Goal: Complete application form

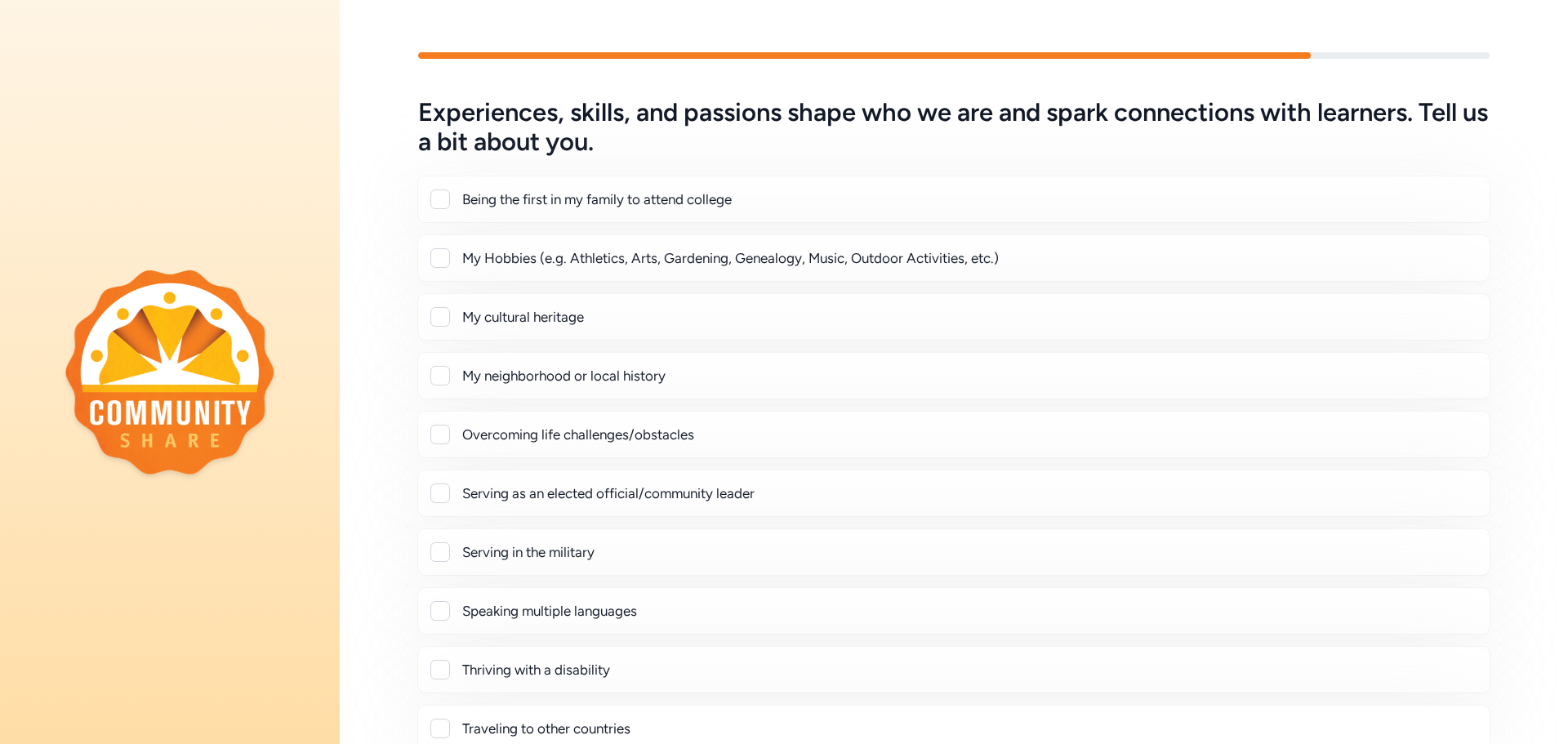
click at [441, 320] on div at bounding box center [441, 316] width 19 height 19
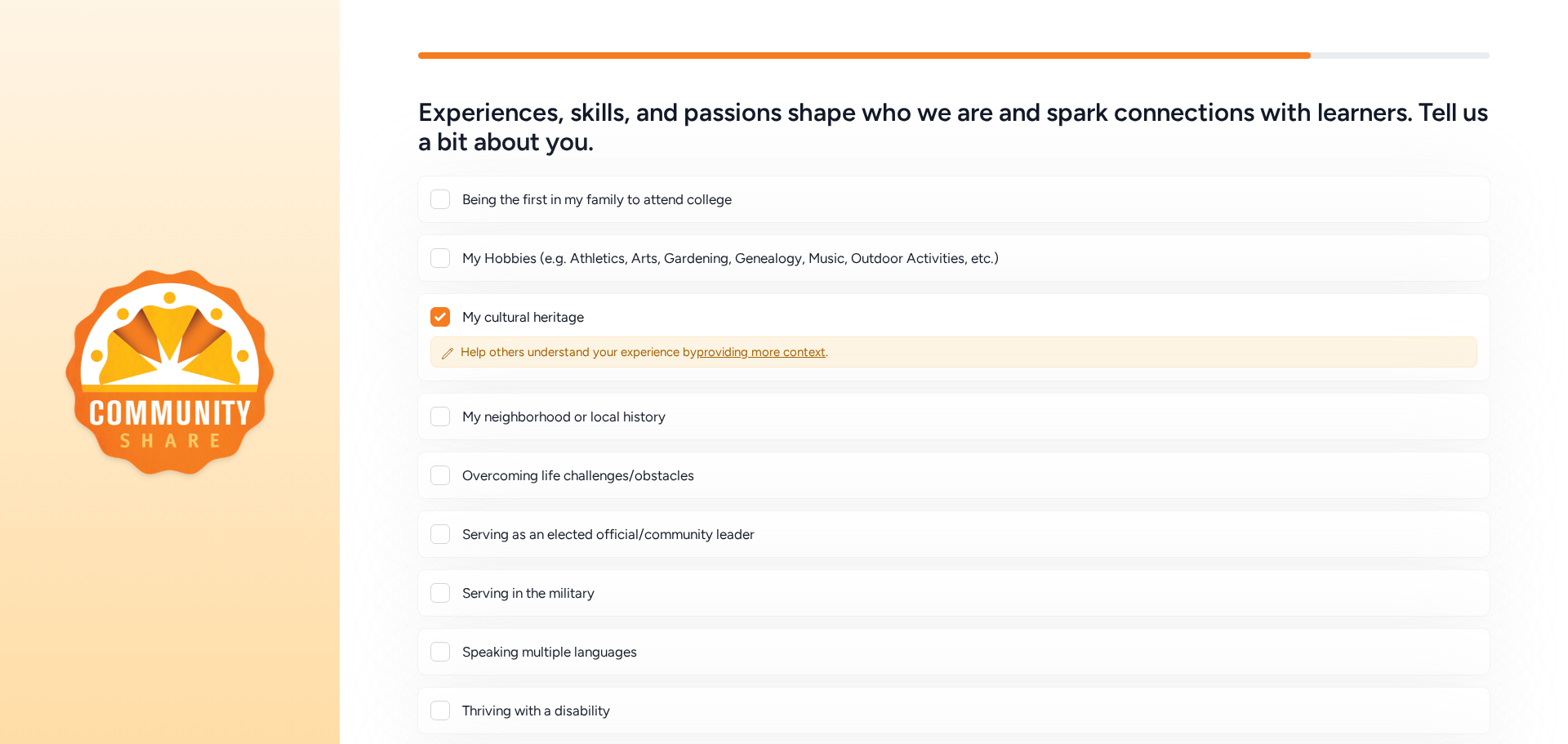
click at [441, 321] on icon at bounding box center [441, 316] width 12 height 10
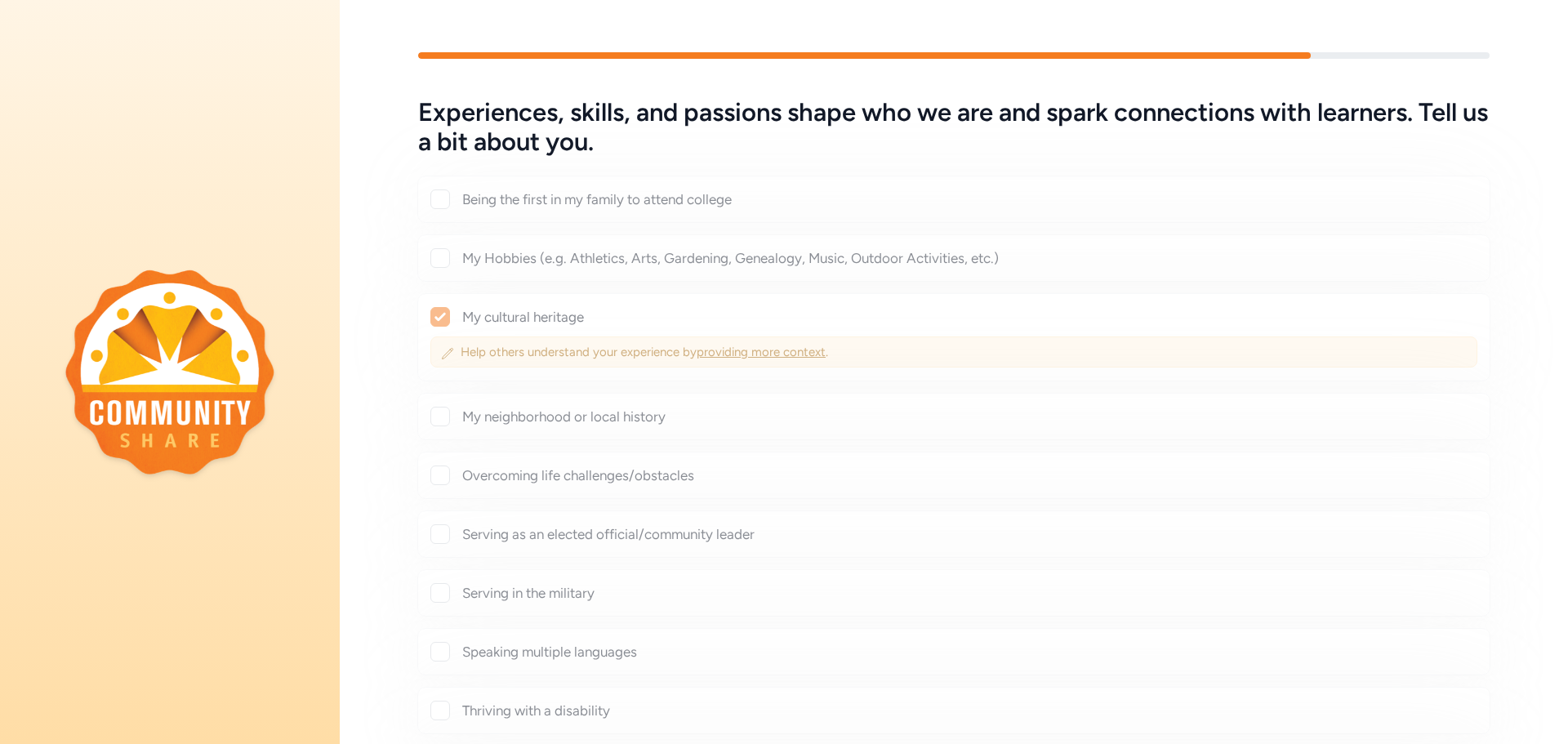
checkbox input "false"
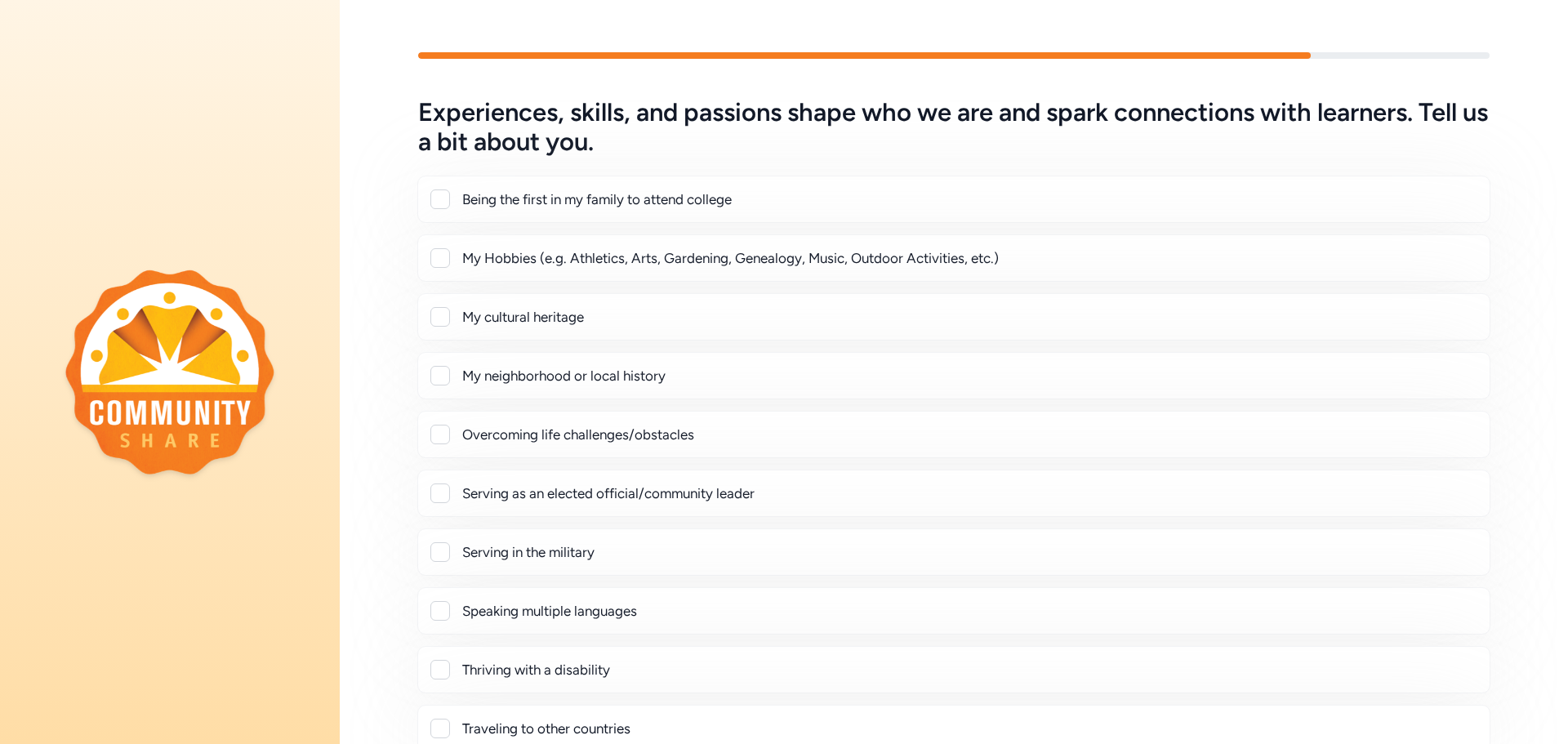
click at [445, 379] on div at bounding box center [441, 375] width 19 height 19
checkbox input "true"
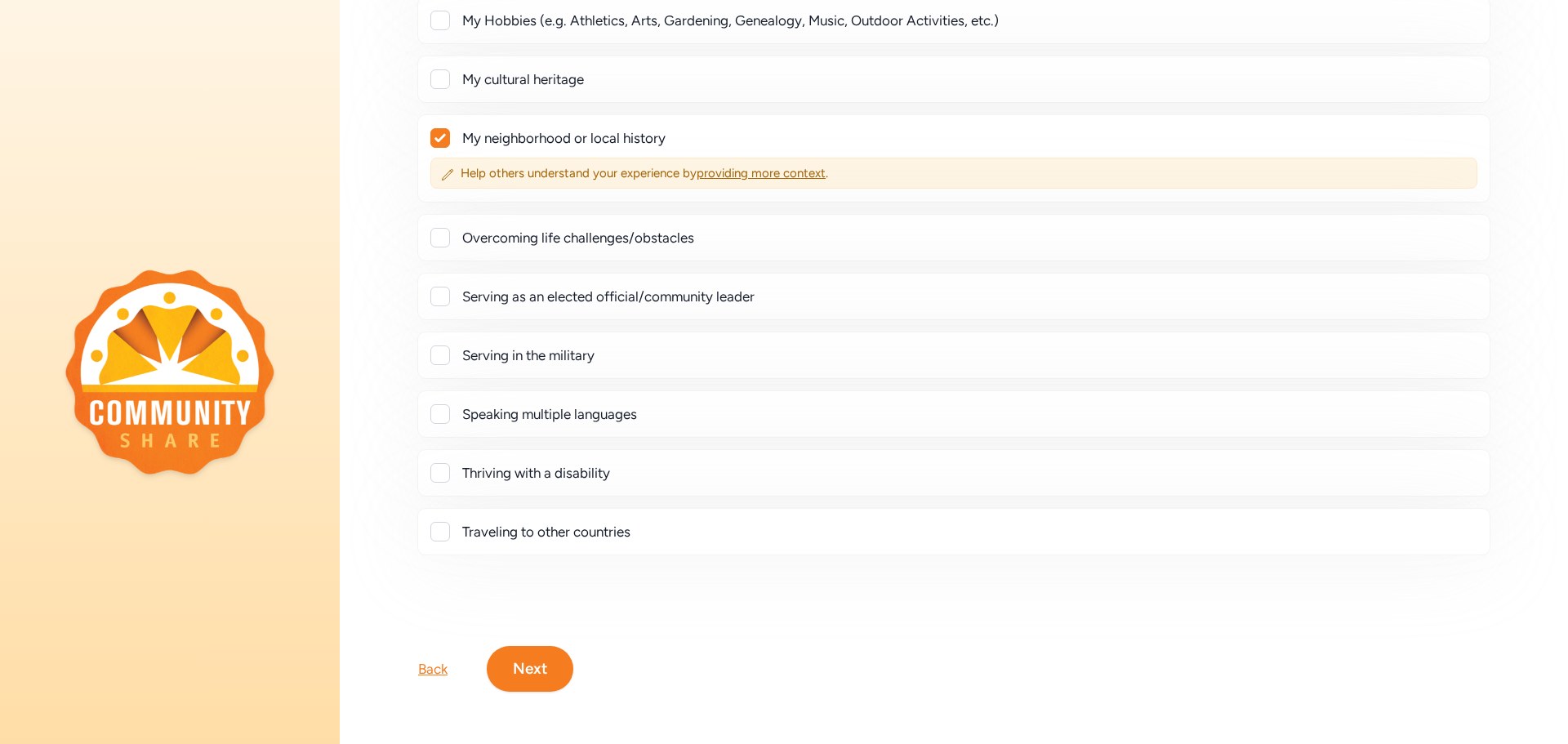
scroll to position [250, 0]
click at [504, 668] on button "Next" at bounding box center [530, 668] width 86 height 46
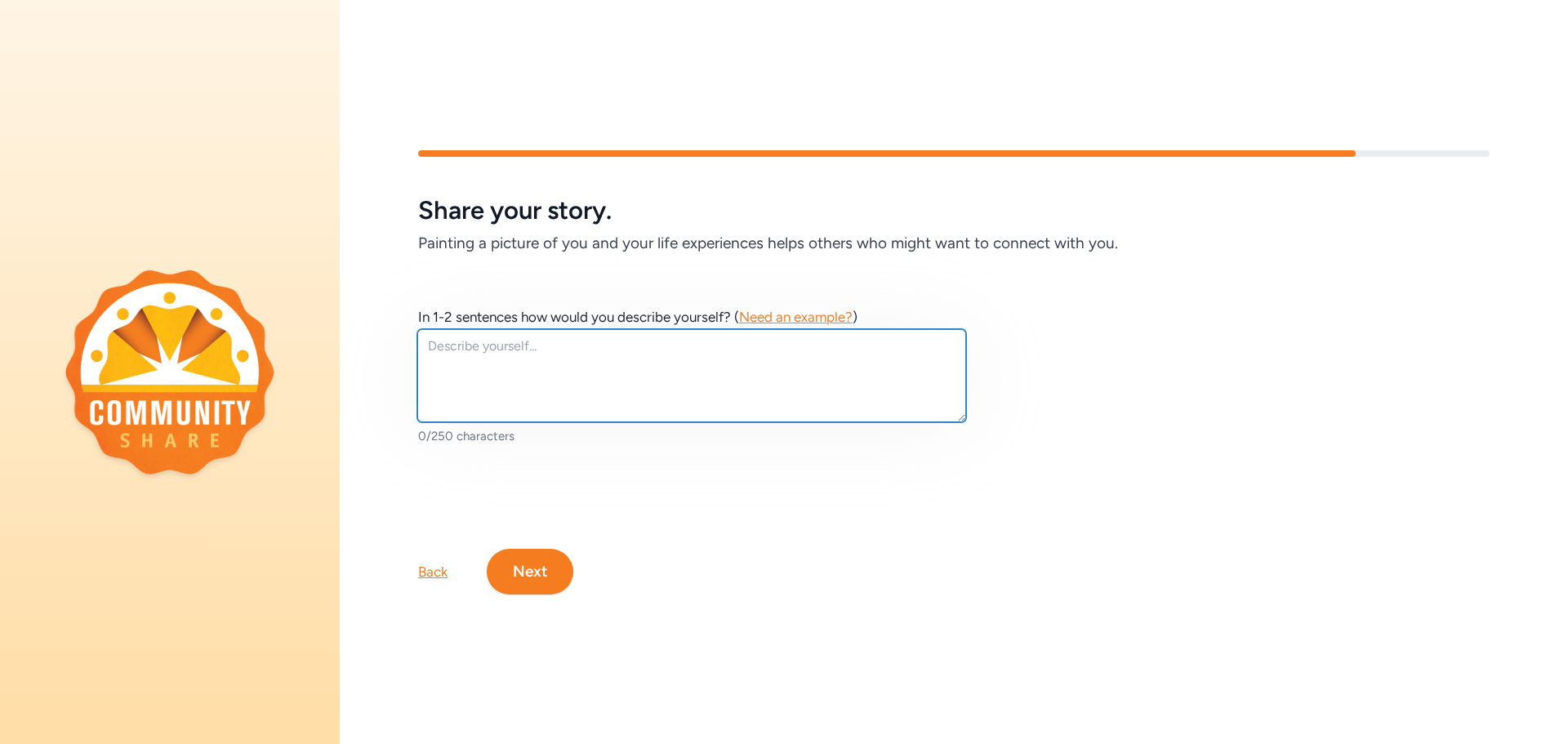
paste textarea "You are a thoughtful and organized middle school educator who approaches each s…"
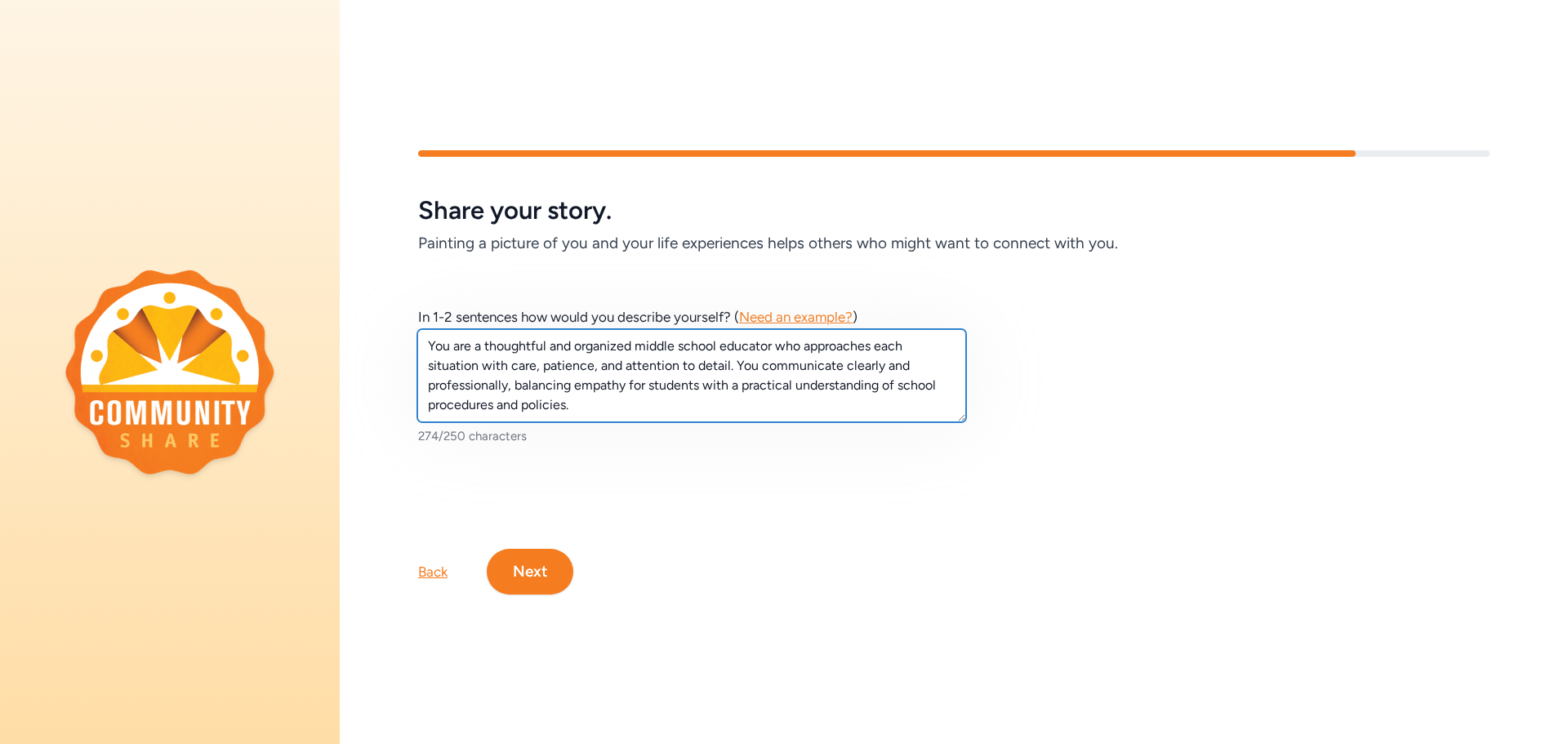
drag, startPoint x: 472, startPoint y: 340, endPoint x: 343, endPoint y: 322, distance: 130.2
click at [348, 322] on div "In 1-2 sentences how would you describe yourself? ( Need an example? ) You are …" at bounding box center [954, 375] width 1228 height 242
type textarea "I am a thoughtful and organized middle school educator who approaches each situ…"
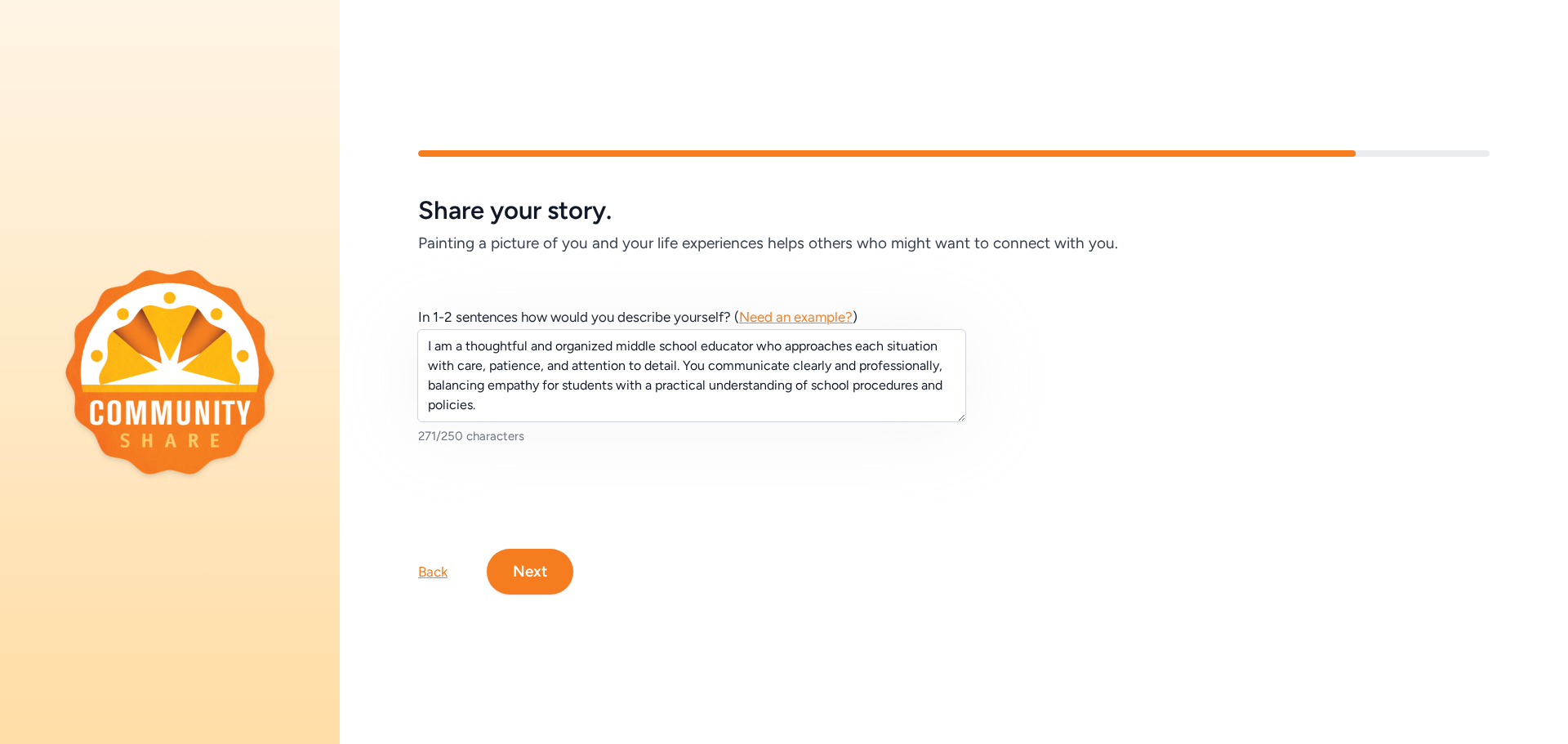
click at [548, 569] on button "Next" at bounding box center [530, 571] width 86 height 46
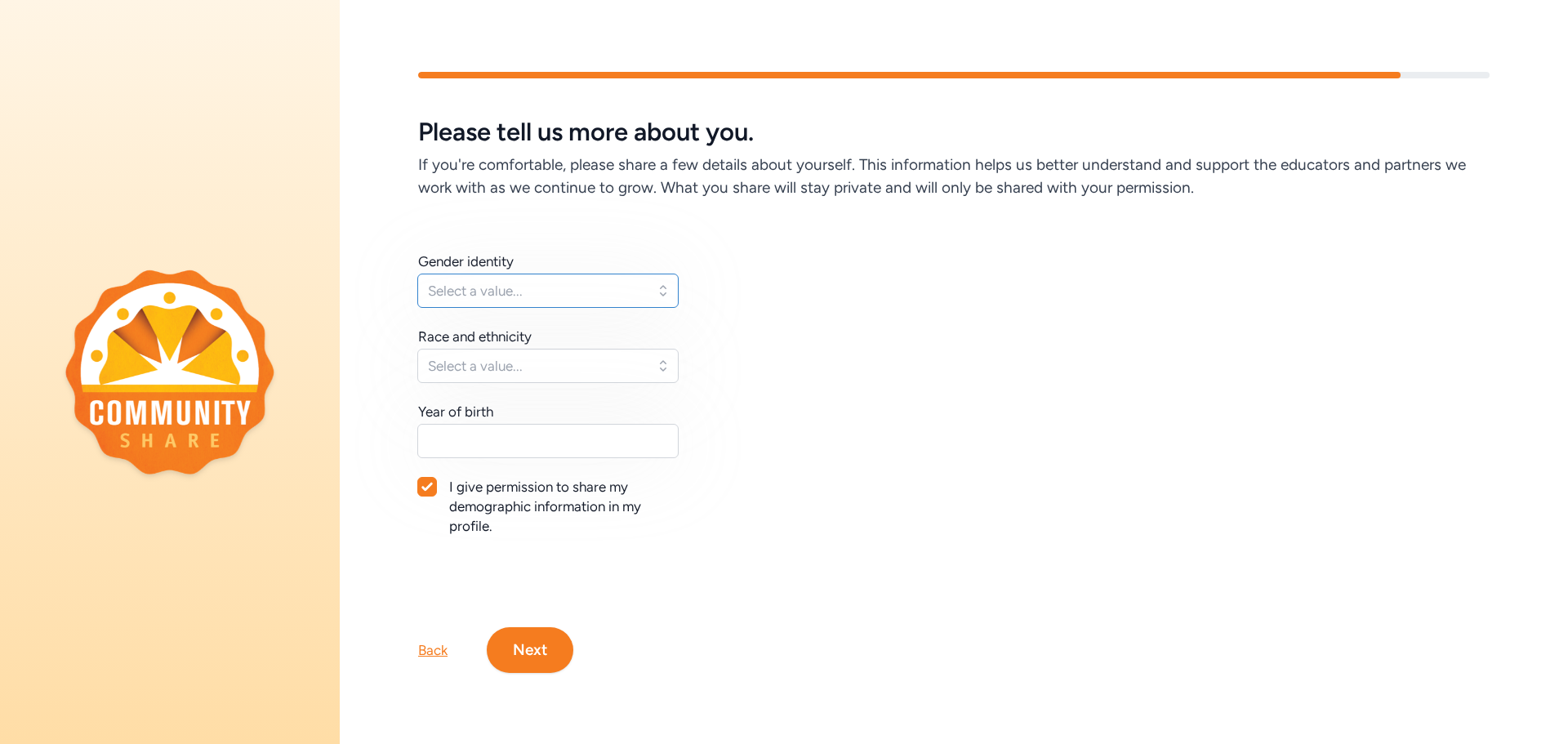
click at [514, 281] on span "Select a value..." at bounding box center [537, 291] width 217 height 19
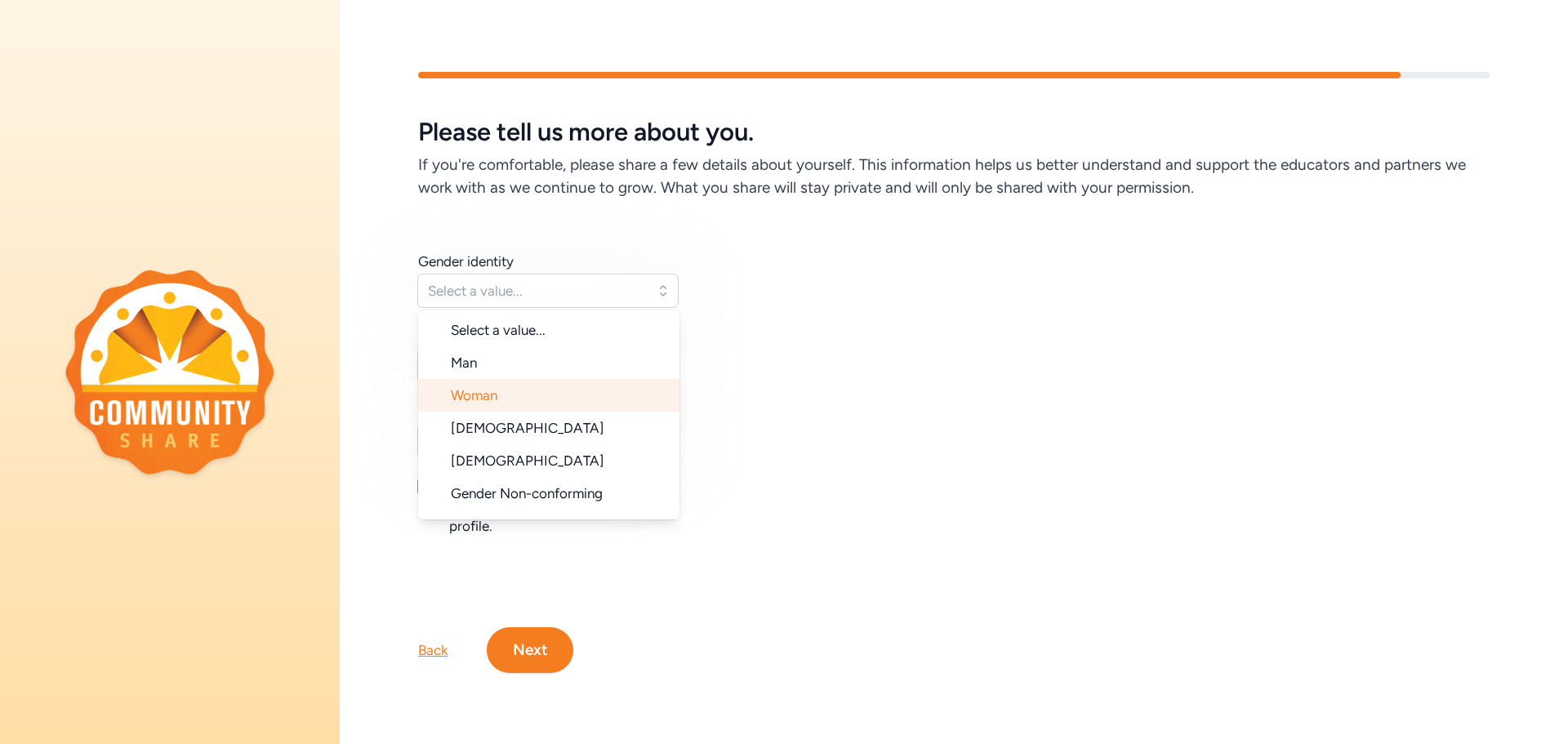
click at [488, 390] on span "Woman" at bounding box center [474, 395] width 47 height 16
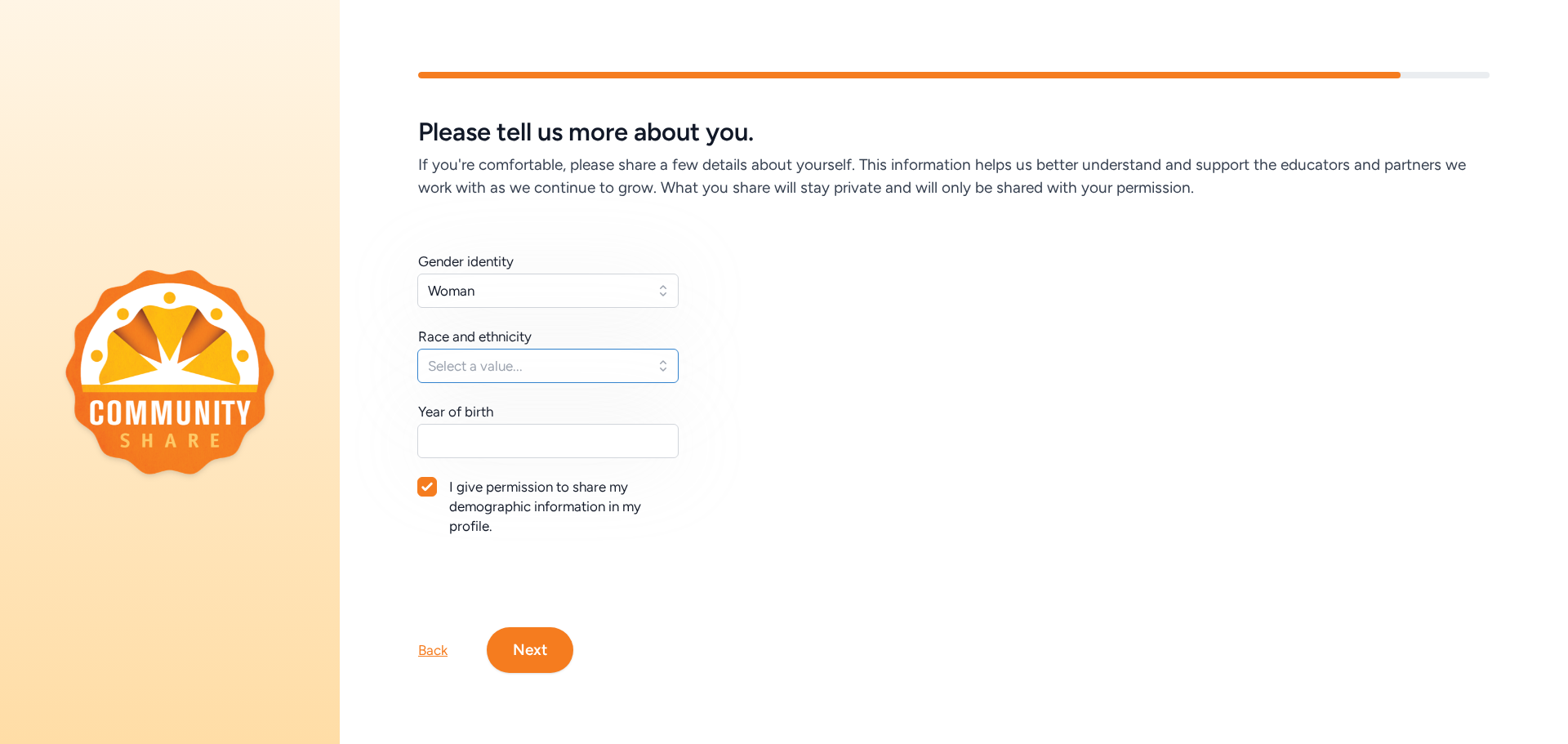
click at [479, 357] on span "Select a value..." at bounding box center [537, 366] width 217 height 19
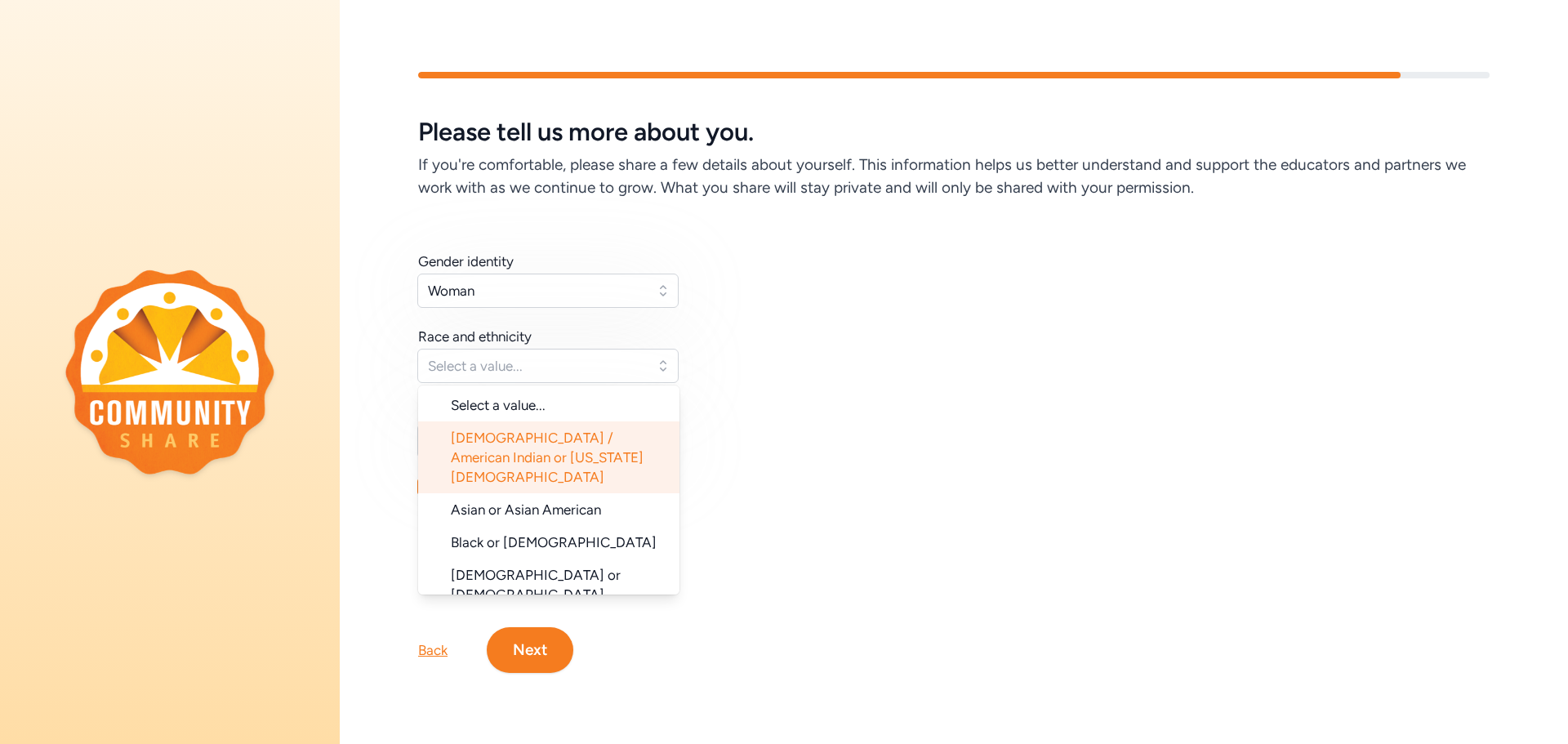
click at [493, 437] on span "[DEMOGRAPHIC_DATA] / American Indian or [US_STATE][DEMOGRAPHIC_DATA]" at bounding box center [547, 457] width 193 height 55
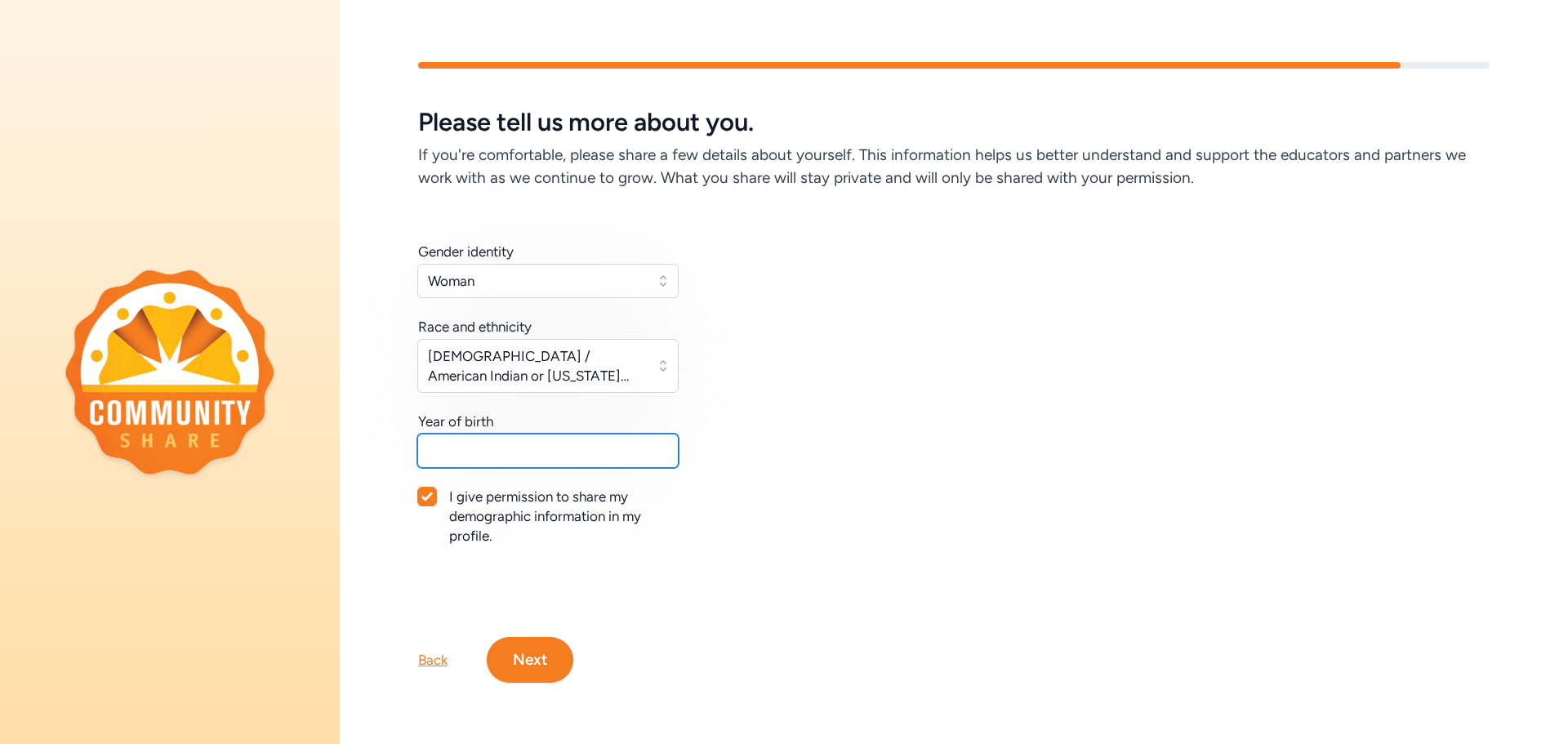
click at [483, 454] on input "text" at bounding box center [547, 450] width 261 height 34
type input "1986"
click at [543, 664] on button "Next" at bounding box center [530, 659] width 86 height 46
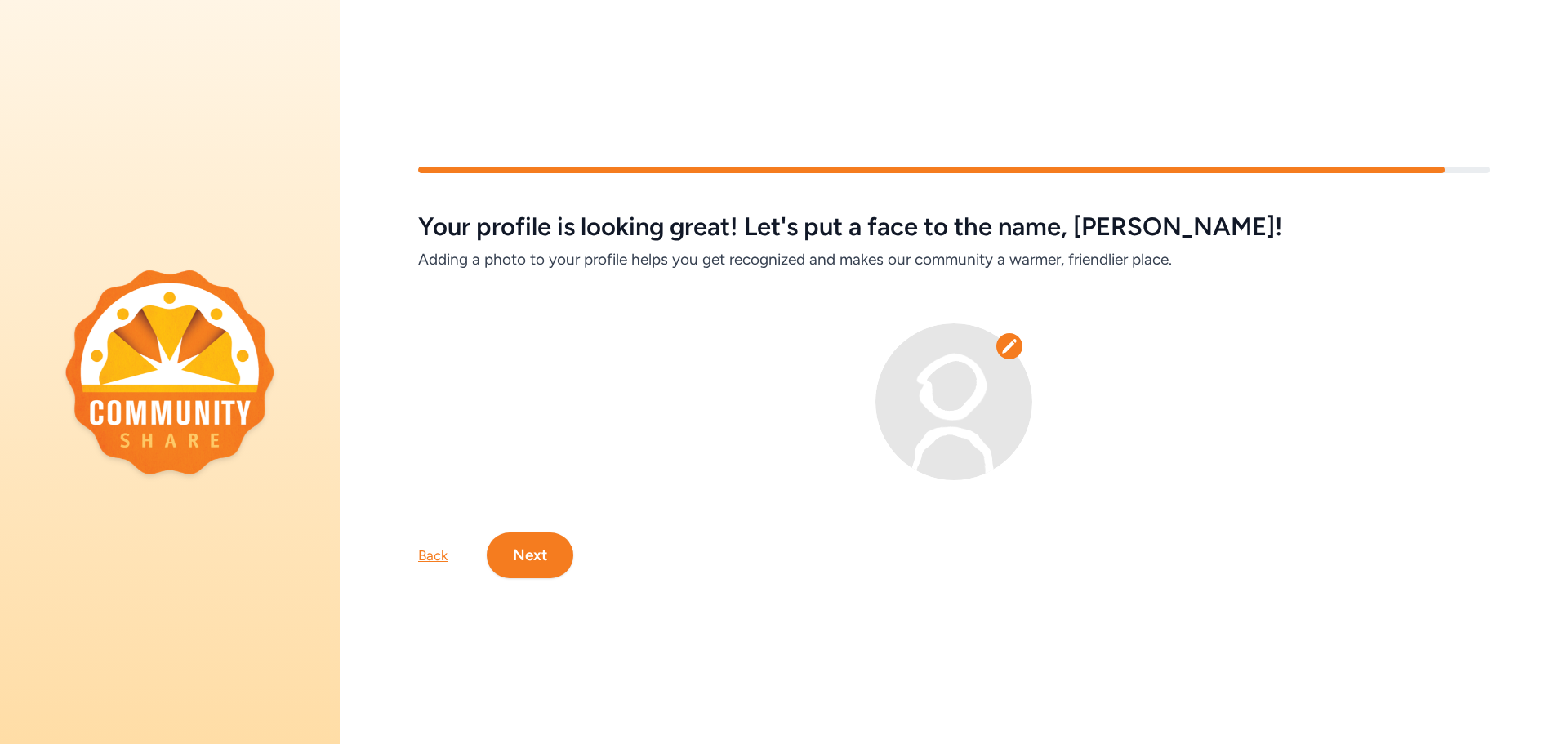
click at [526, 544] on button "Next" at bounding box center [530, 555] width 86 height 46
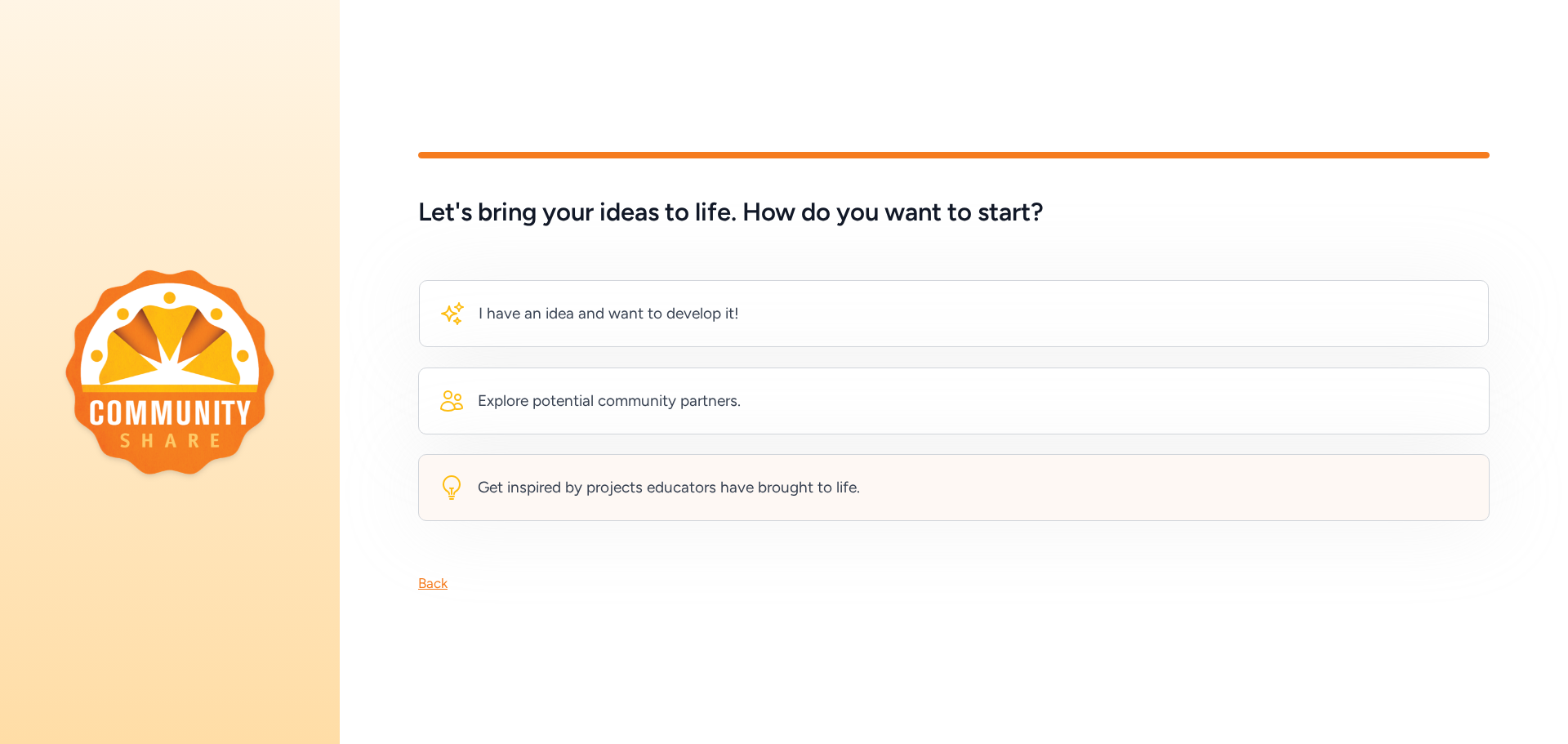
click at [634, 487] on div "Get inspired by projects educators have brought to life." at bounding box center [669, 488] width 382 height 23
